Goal: Information Seeking & Learning: Learn about a topic

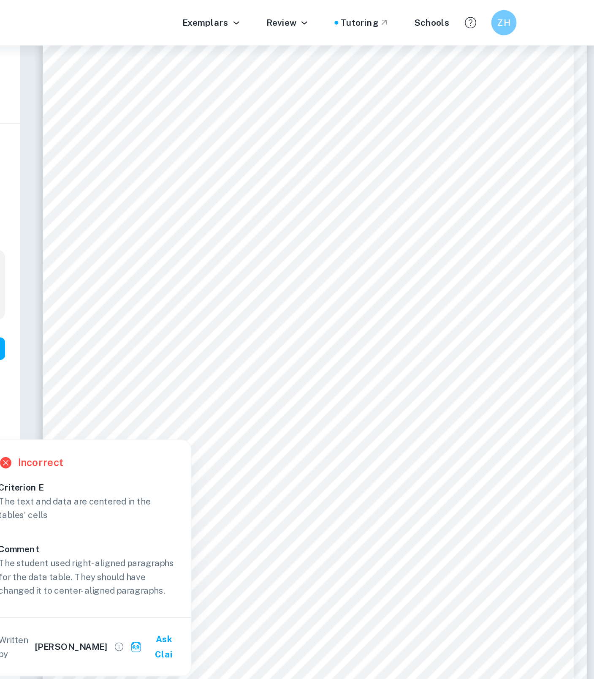
scroll to position [1967, 1]
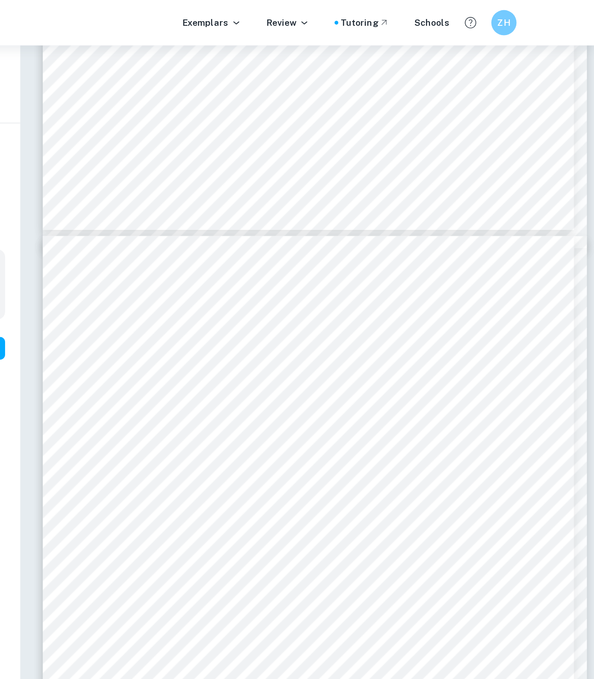
click at [9, 35] on div "IA Exemplars What is the impact of different temperatures (20 ̊C, 25 ̊C, 30 ̊C,…" at bounding box center [104, 45] width 208 height 30
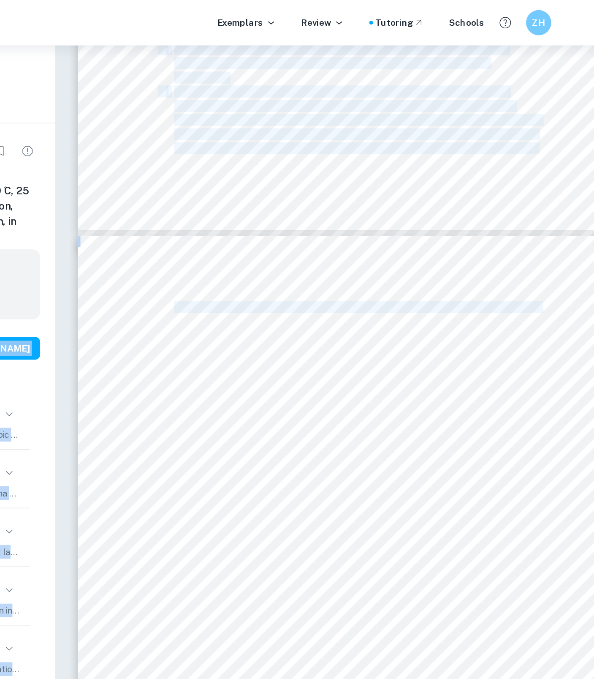
drag, startPoint x: 2, startPoint y: 169, endPoint x: 67, endPoint y: 167, distance: 64.6
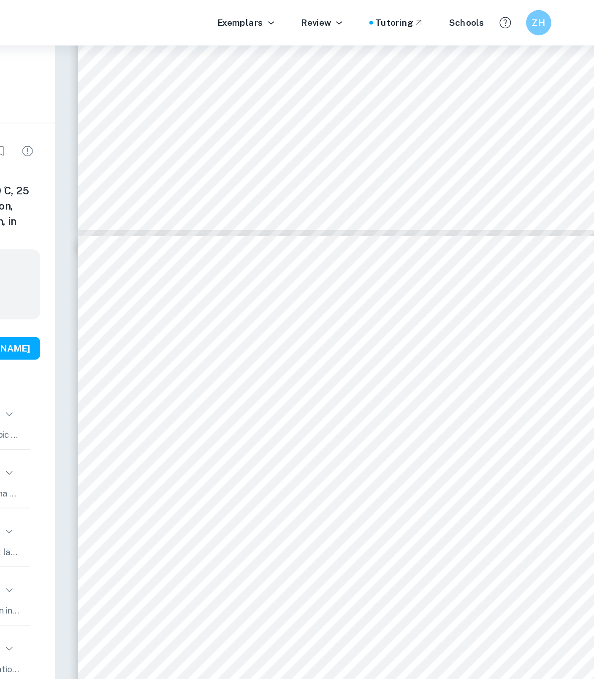
click at [32, 136] on div "Research question IA Biology-HL What is the impact of different temperatures (2…" at bounding box center [104, 284] width 208 height 402
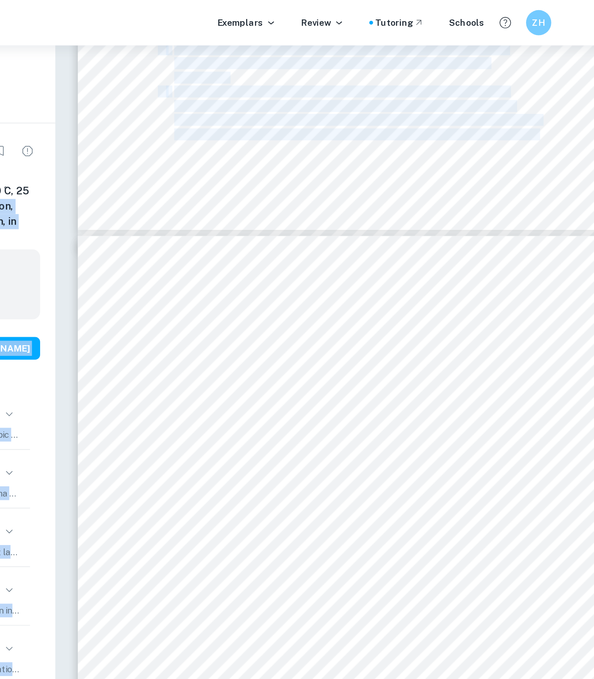
drag, startPoint x: 25, startPoint y: 126, endPoint x: 127, endPoint y: 124, distance: 101.8
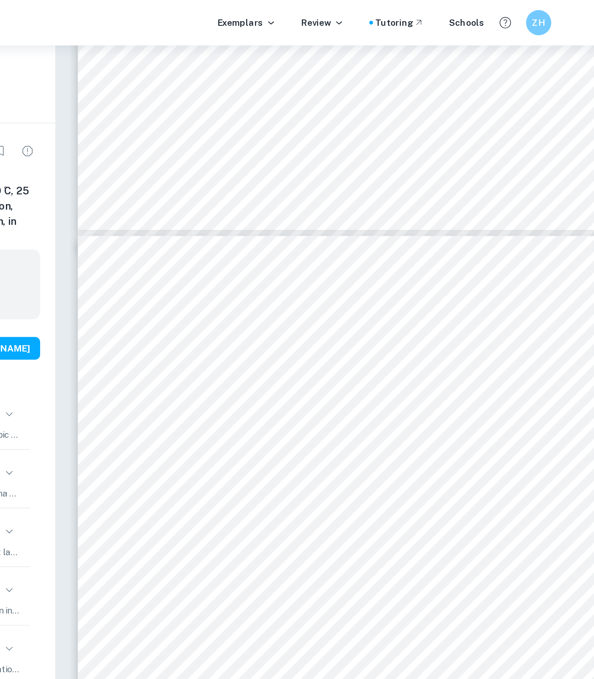
click at [11, 145] on h6 "What is the impact of different temperatures (20 ̊C, 25 ̊C, 30 ̊C, 35 ̊C and 40…" at bounding box center [103, 143] width 187 height 41
click at [24, 220] on div "90 6 View [PERSON_NAME]" at bounding box center [103, 233] width 187 height 32
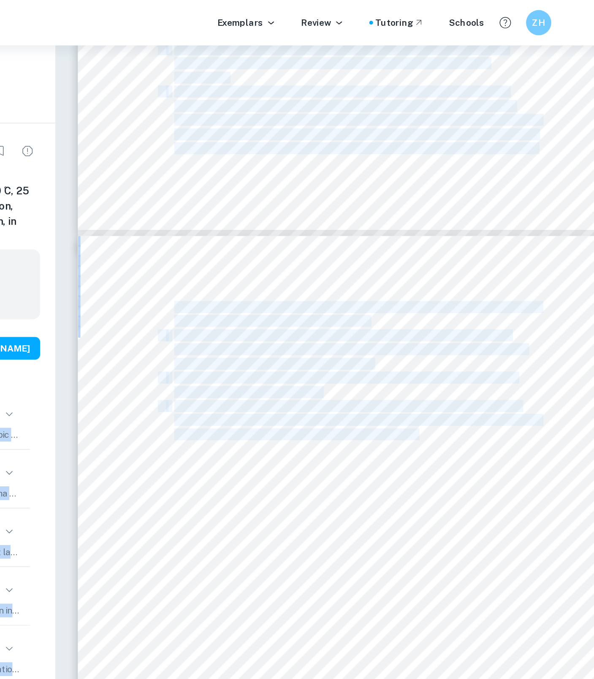
drag, startPoint x: 24, startPoint y: 220, endPoint x: 57, endPoint y: 220, distance: 32.5
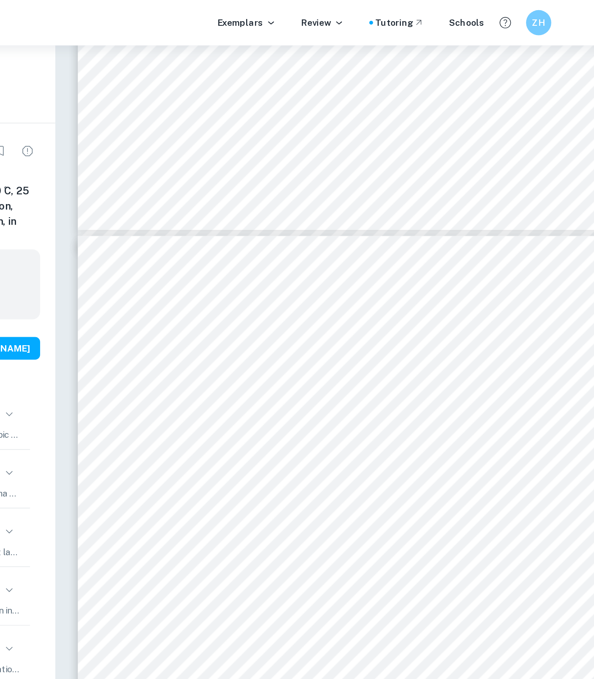
click at [223, 220] on div "yeast was added. This formed a yeast suspension where the volume and concentrat…" at bounding box center [401, 409] width 356 height 503
click at [25, 220] on div "90 6 View [PERSON_NAME]" at bounding box center [103, 233] width 187 height 32
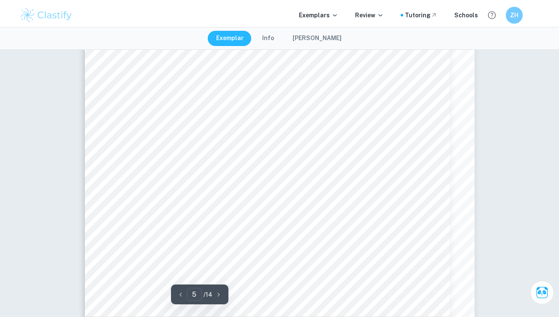
scroll to position [2478, 0]
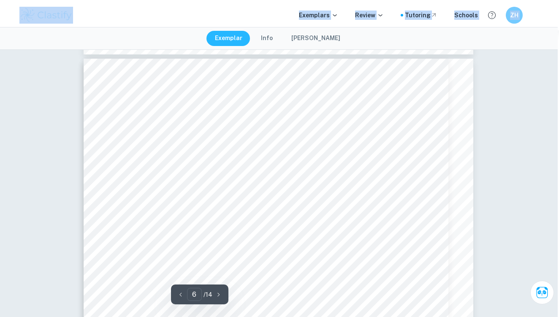
scroll to position [2838, 1]
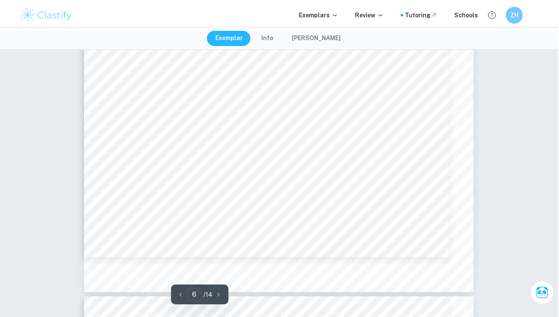
scroll to position [3154, 1]
